Goal: Information Seeking & Learning: Learn about a topic

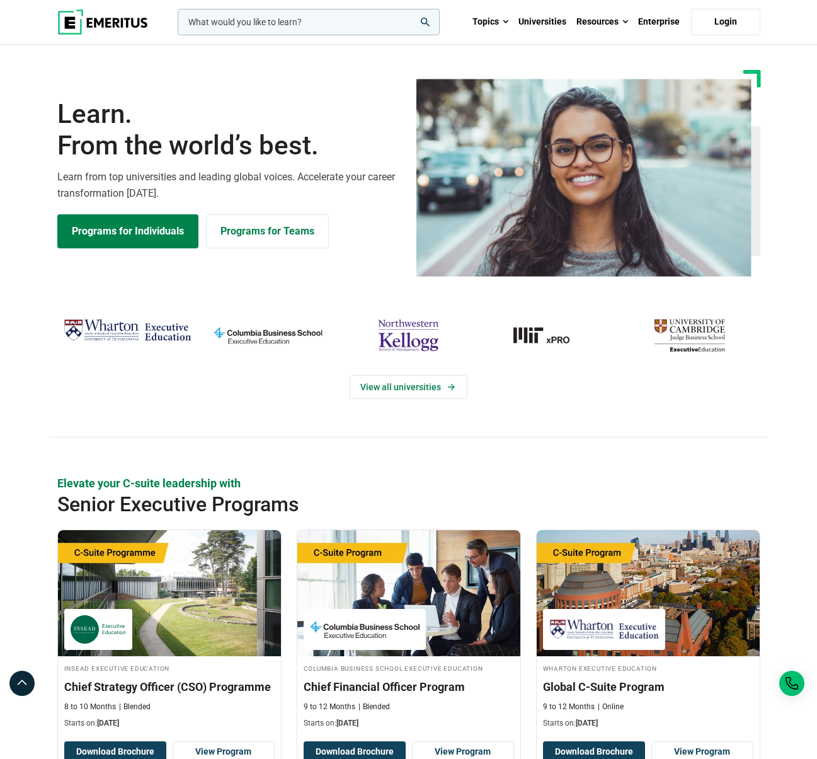
click at [286, 20] on input "woocommerce-product-search-field-0" at bounding box center [309, 22] width 262 height 26
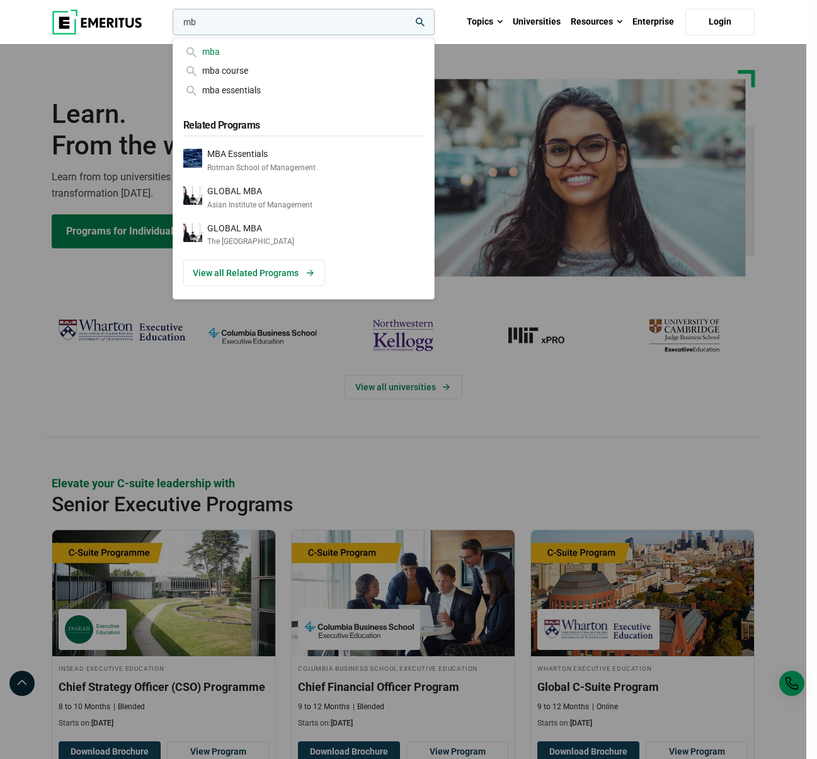
type input "m"
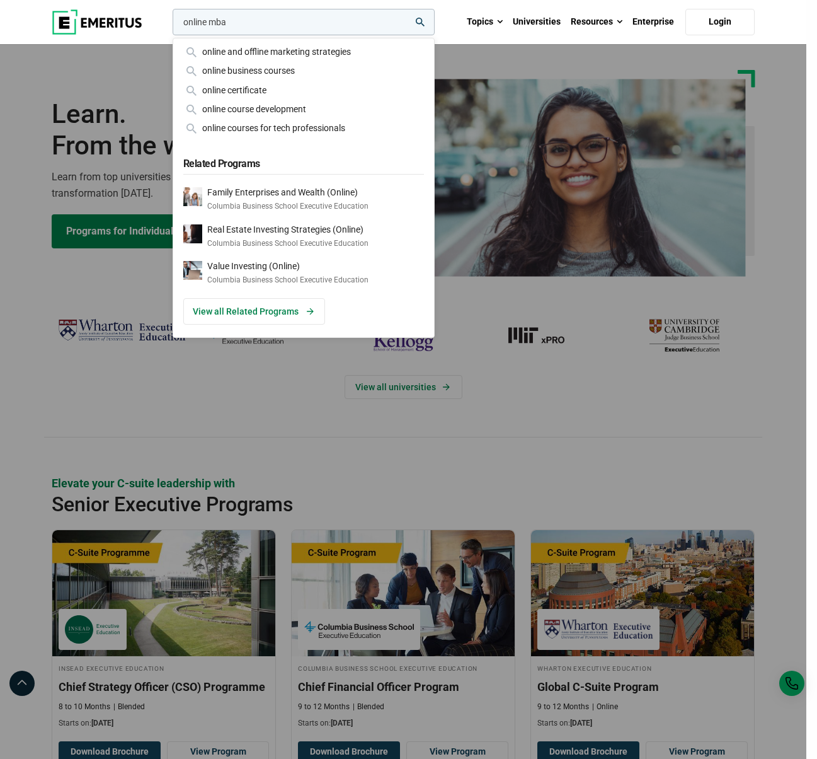
type input "online mba"
click at [170, 25] on button "search" at bounding box center [170, 25] width 0 height 0
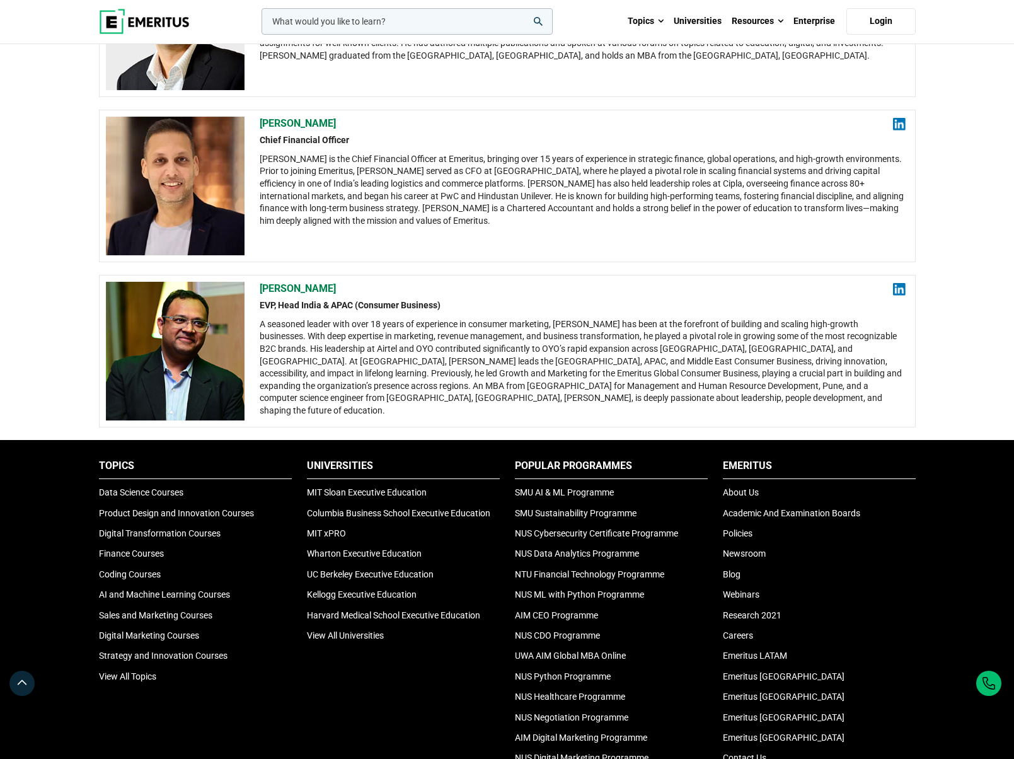
scroll to position [2278, 0]
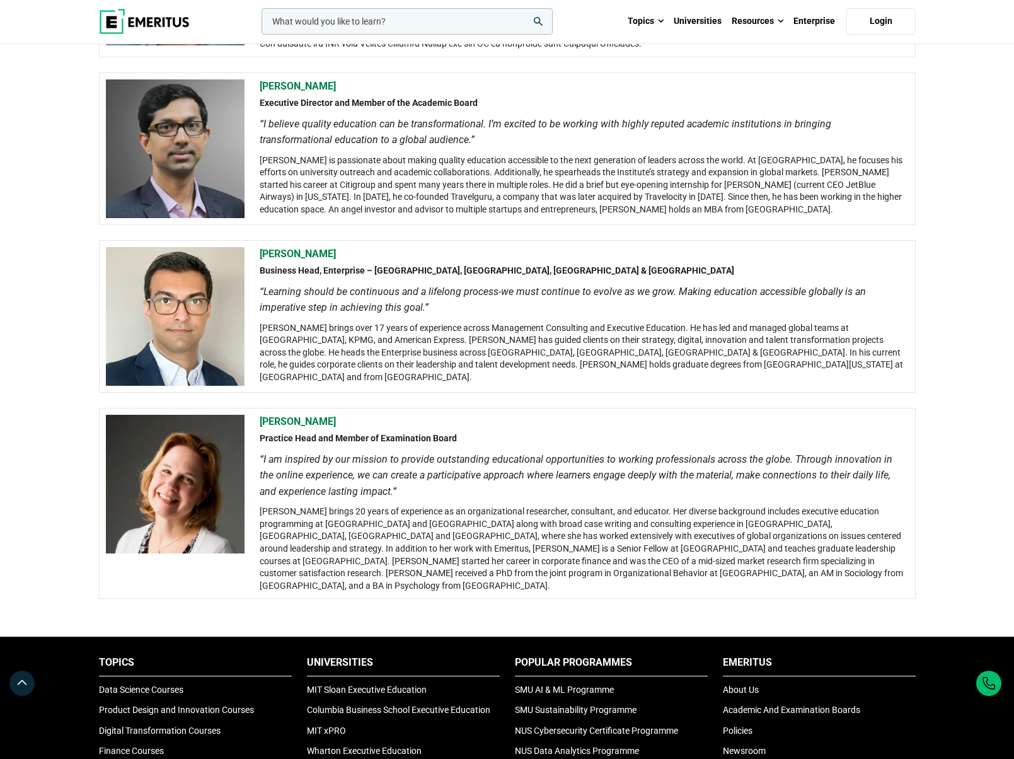
scroll to position [761, 0]
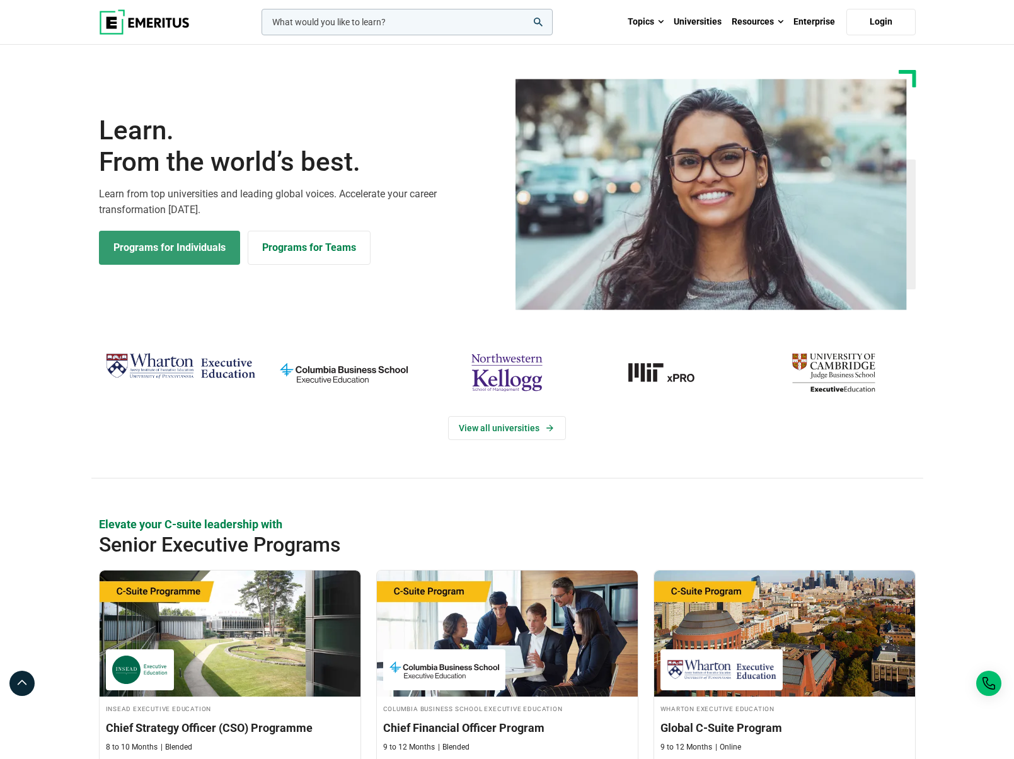
click at [150, 257] on link "Programs for Individuals" at bounding box center [169, 248] width 141 height 34
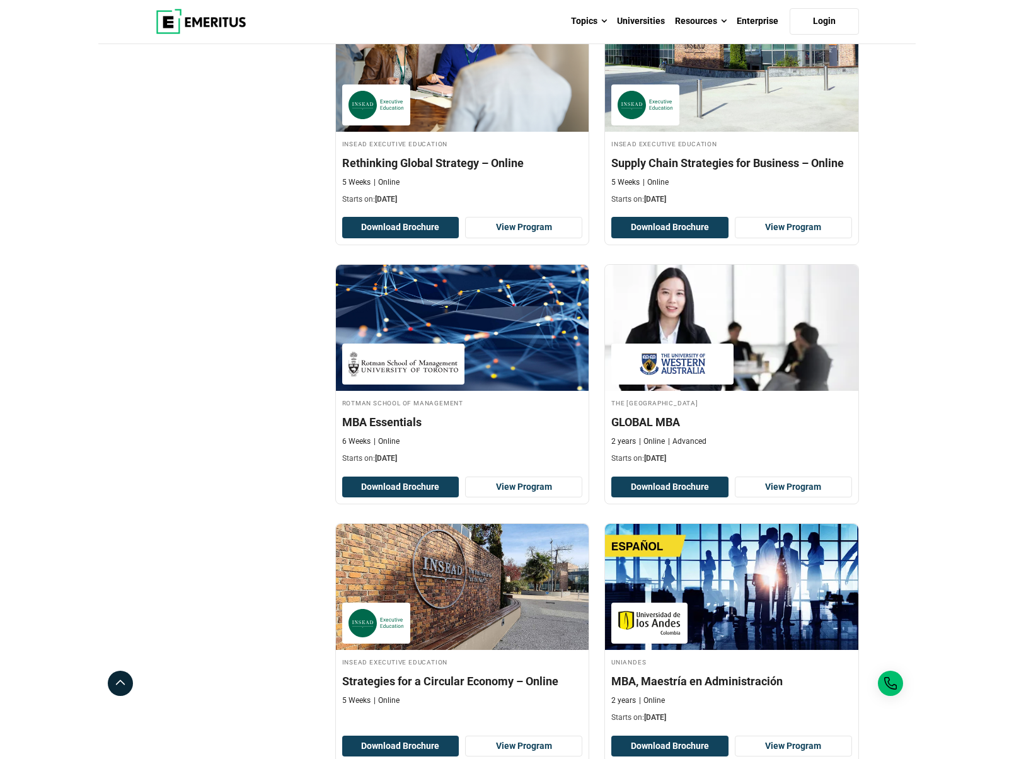
scroll to position [486, 0]
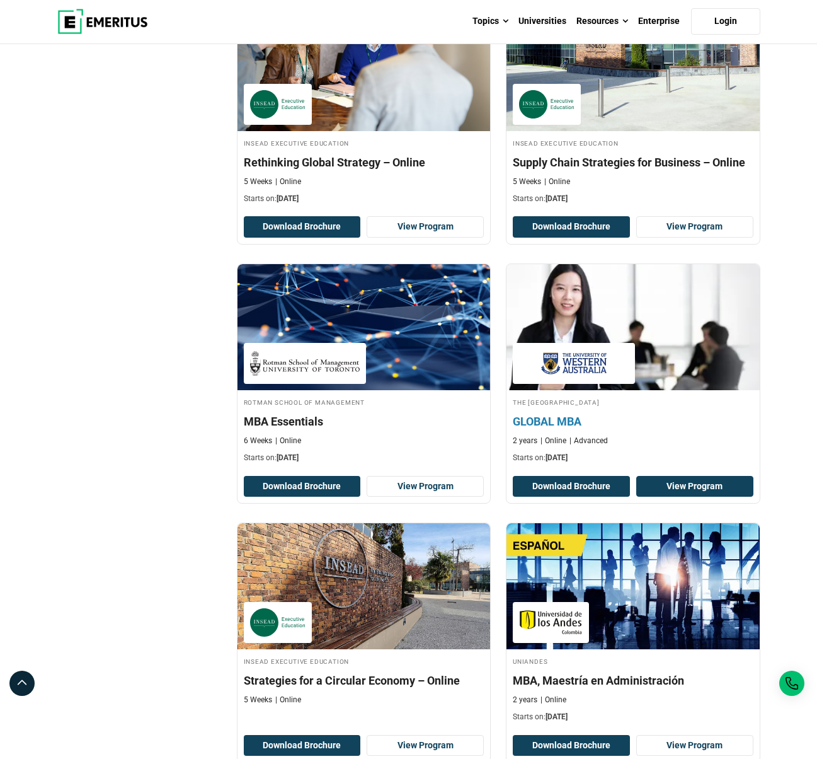
click at [672, 492] on link "View Program" at bounding box center [695, 486] width 117 height 21
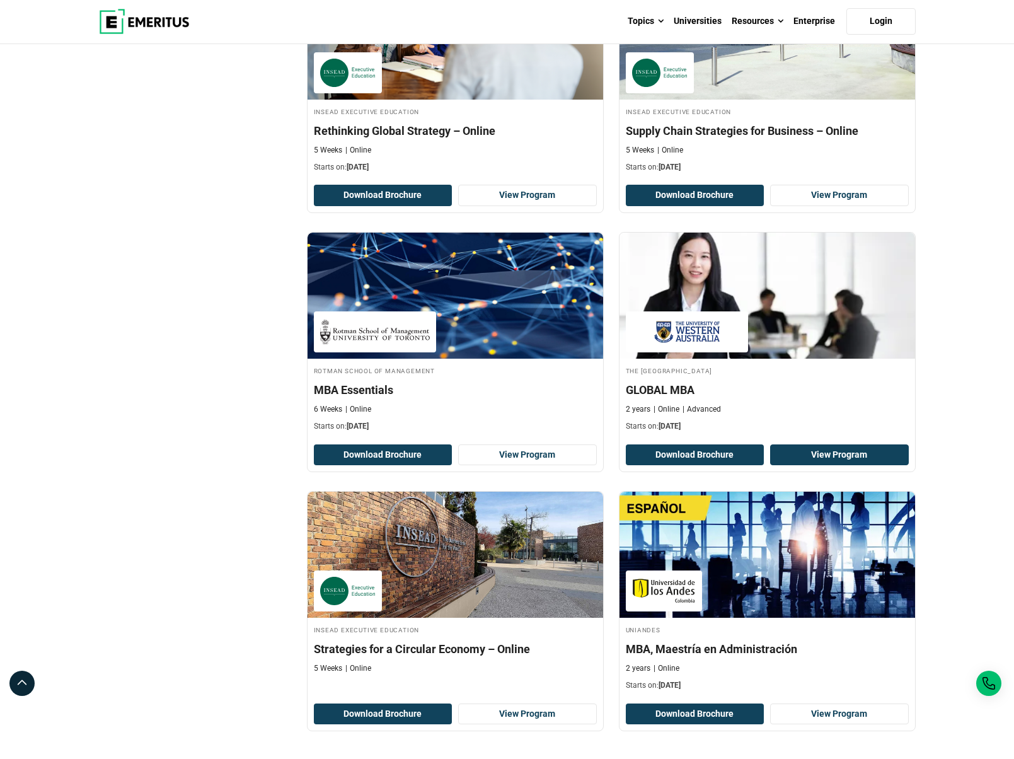
scroll to position [519, 0]
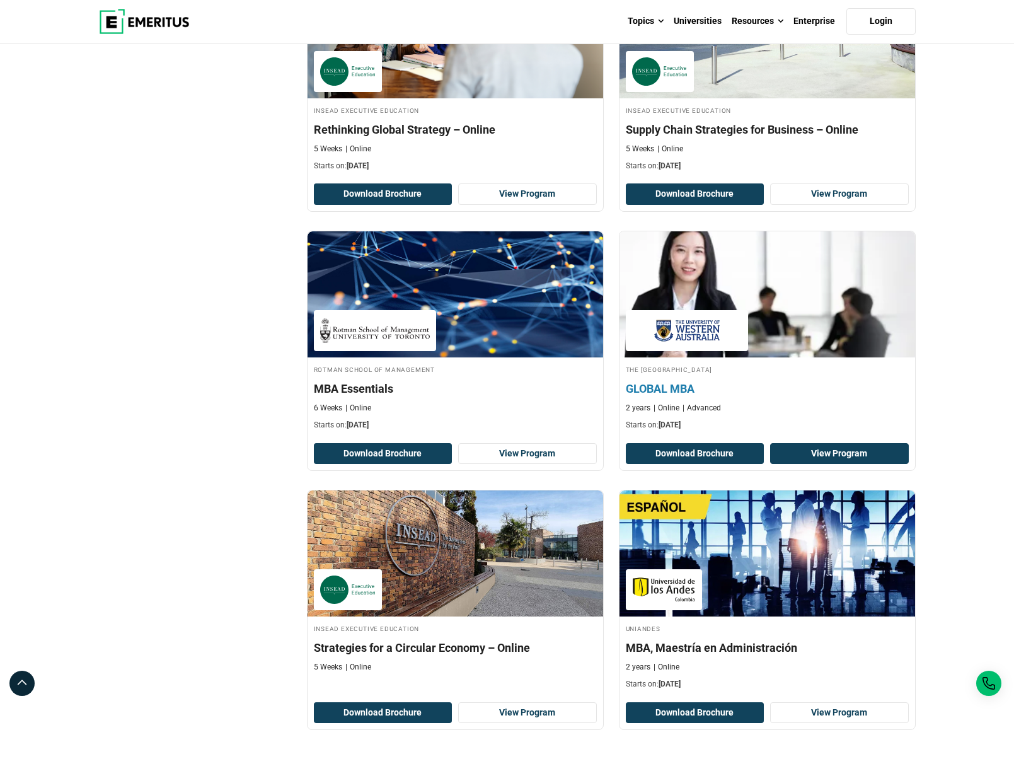
click at [817, 450] on link "View Program" at bounding box center [839, 453] width 139 height 21
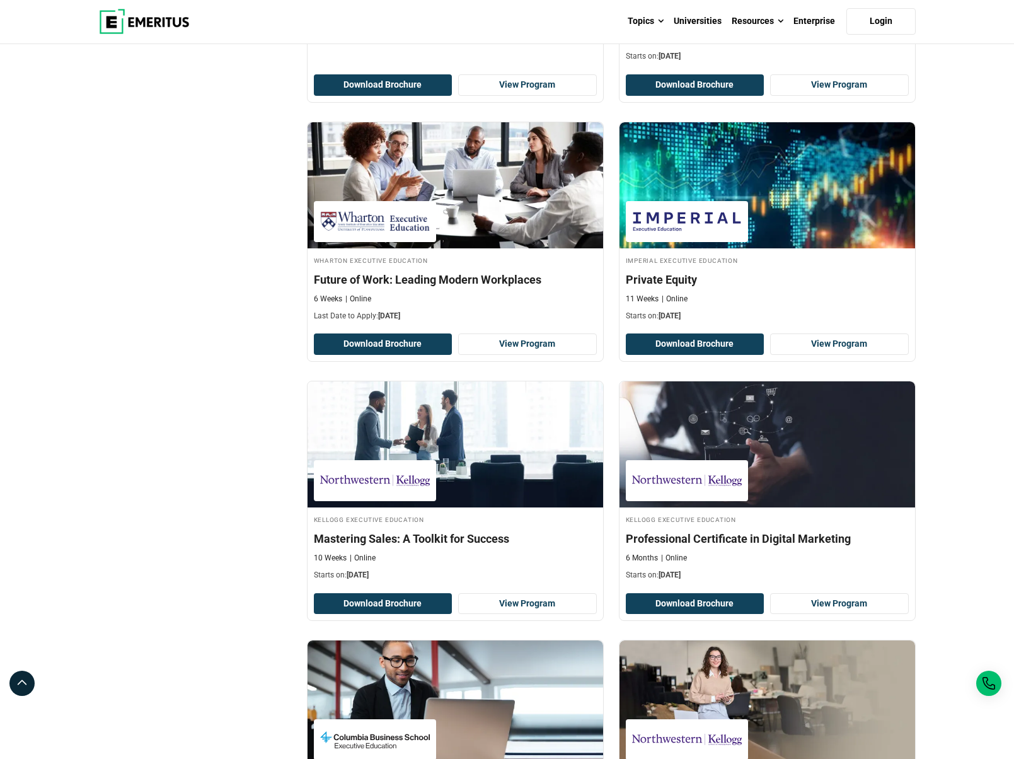
scroll to position [1177, 0]
